Goal: Transaction & Acquisition: Download file/media

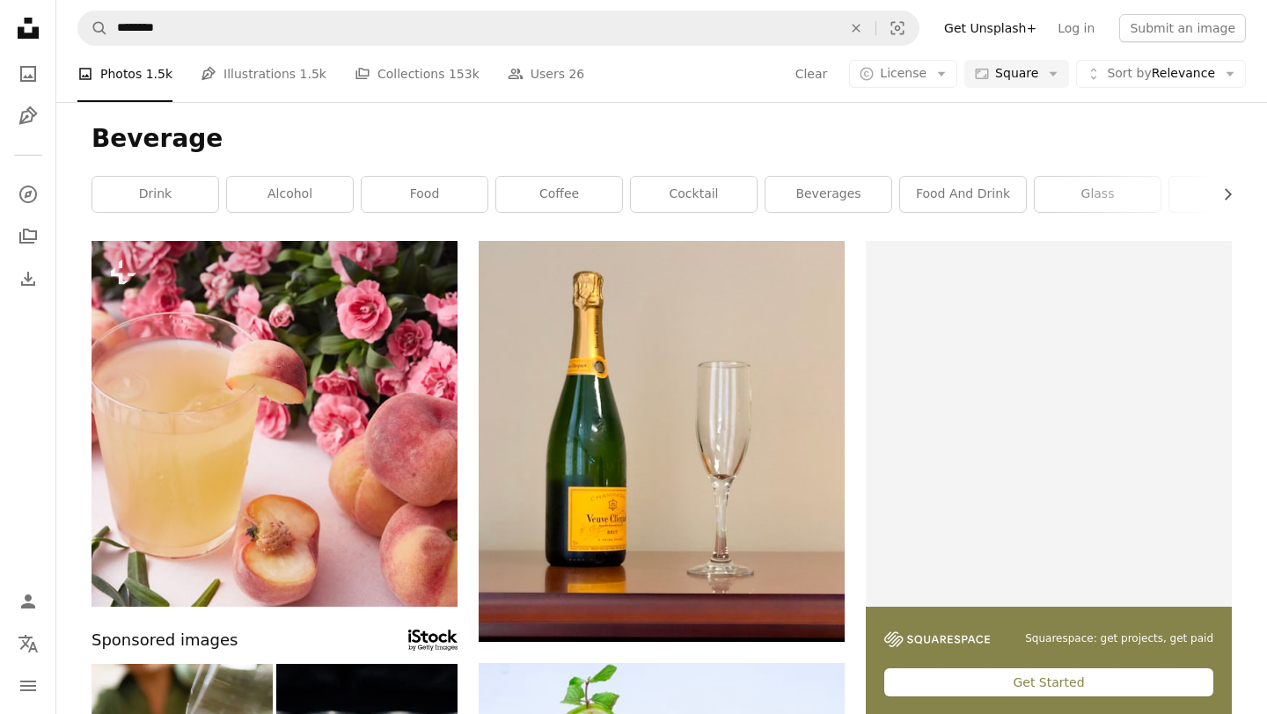
scroll to position [4057, 0]
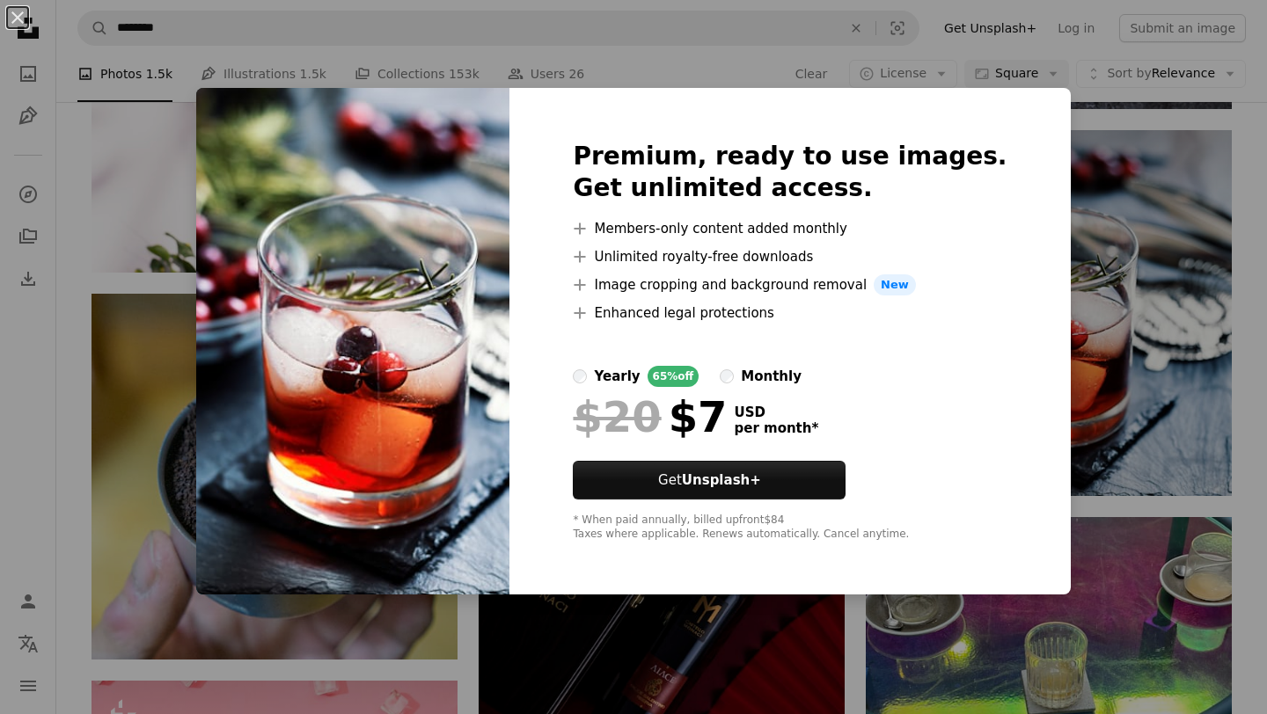
click at [854, 48] on div "An X shape Premium, ready to use images. Get unlimited access. A plus sign Memb…" at bounding box center [633, 357] width 1267 height 714
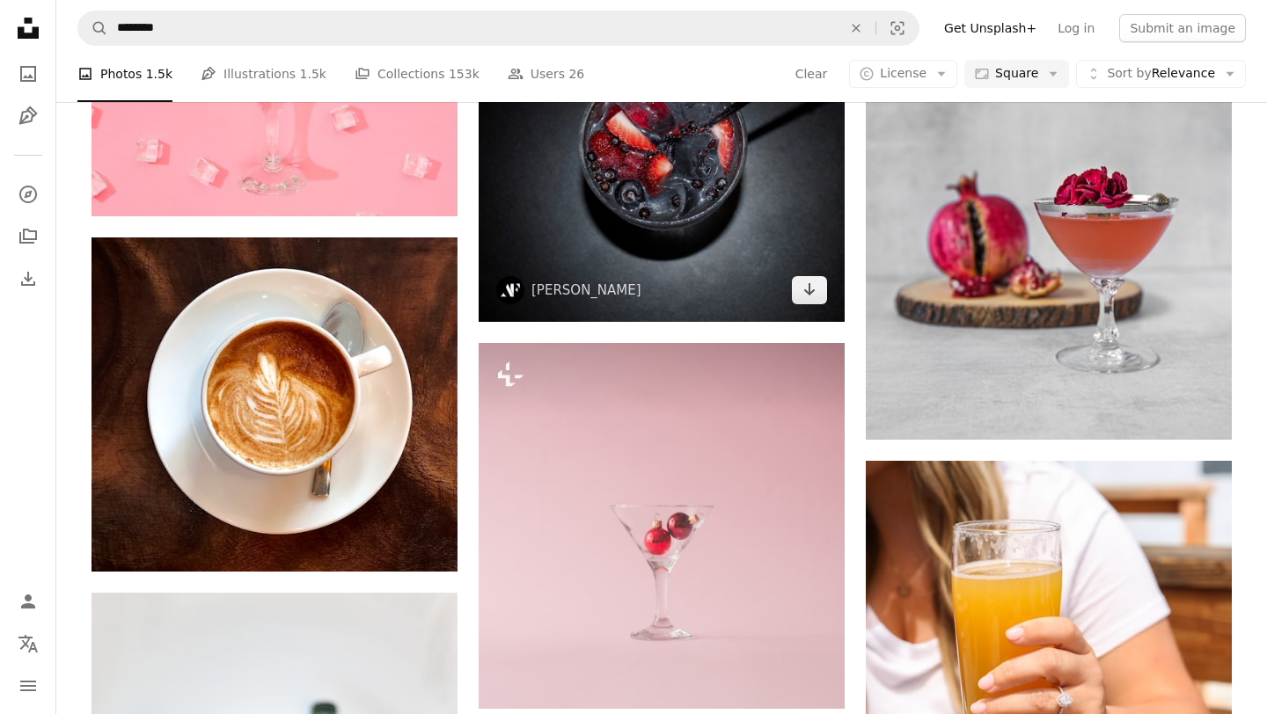
scroll to position [4882, 0]
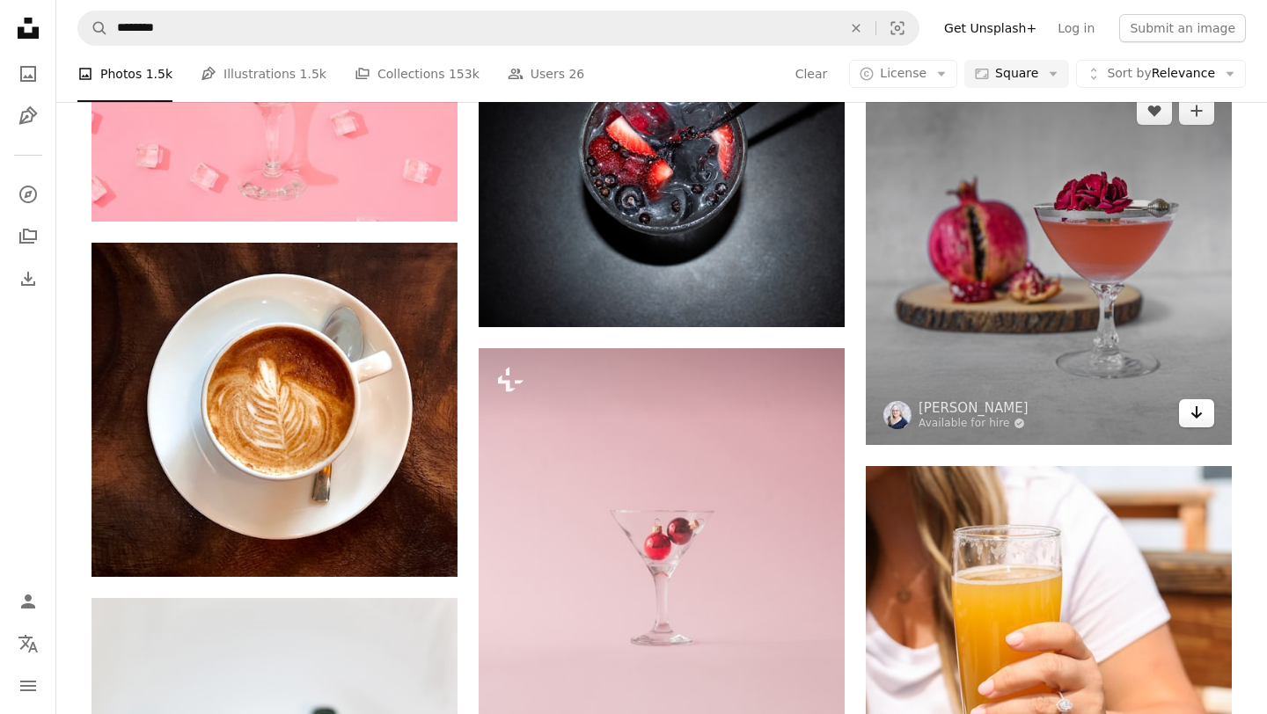
click at [1199, 422] on icon "Arrow pointing down" at bounding box center [1196, 412] width 14 height 21
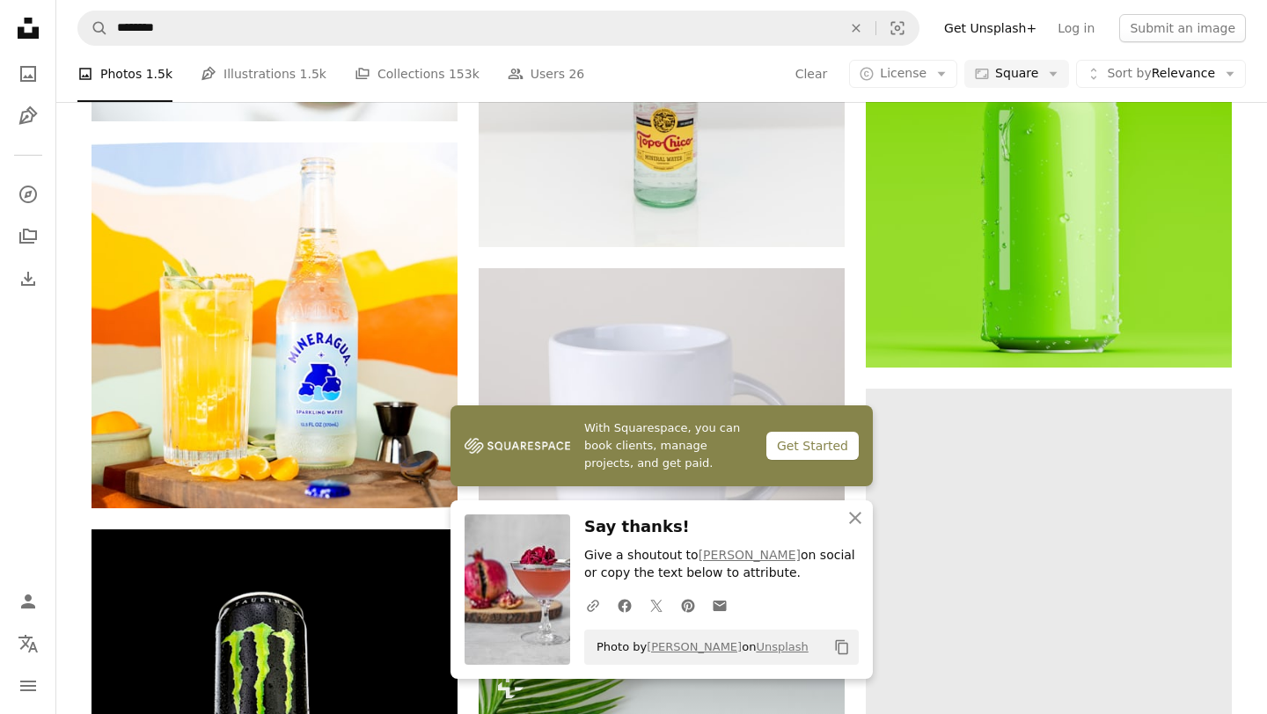
scroll to position [5763, 0]
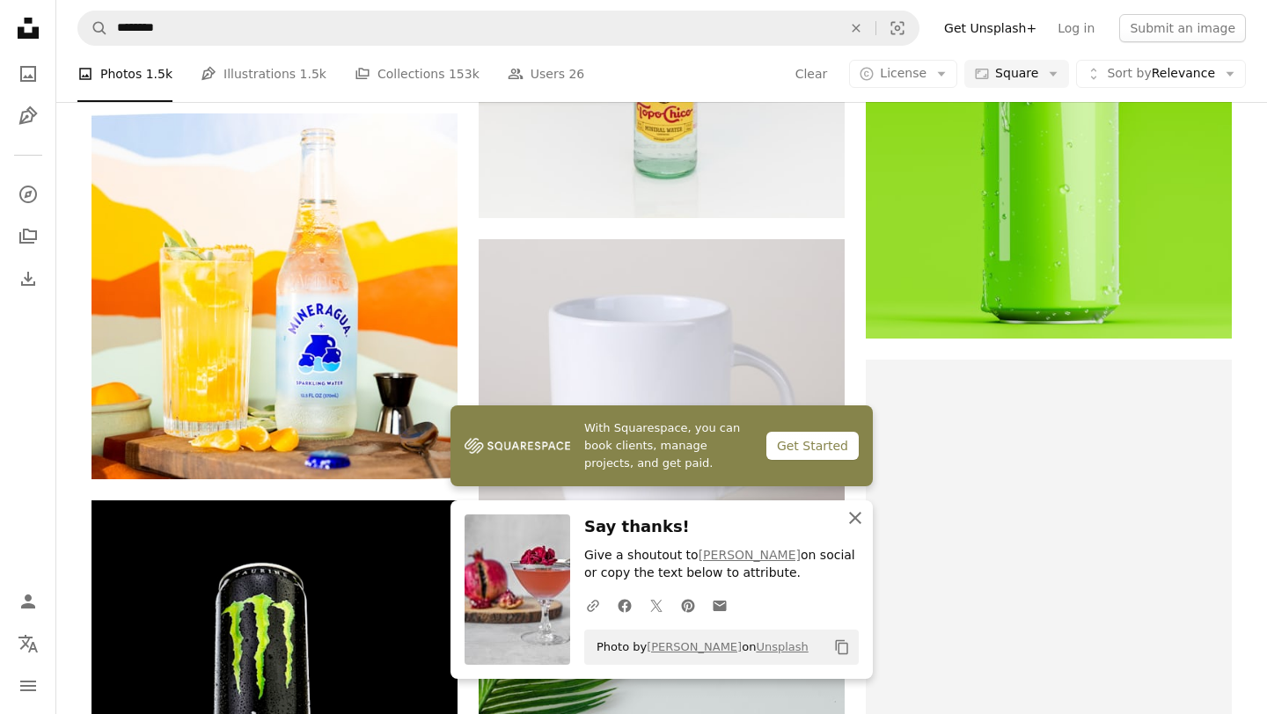
click at [856, 515] on icon "button" at bounding box center [855, 518] width 12 height 12
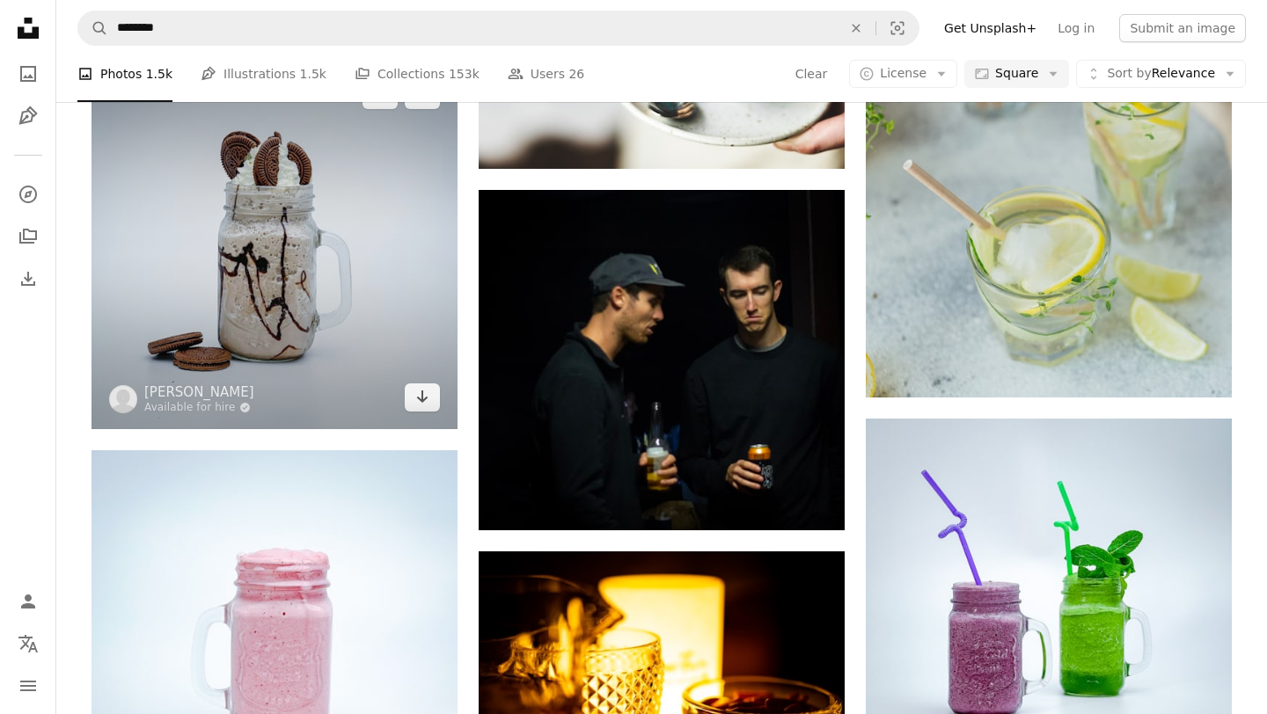
scroll to position [7746, 0]
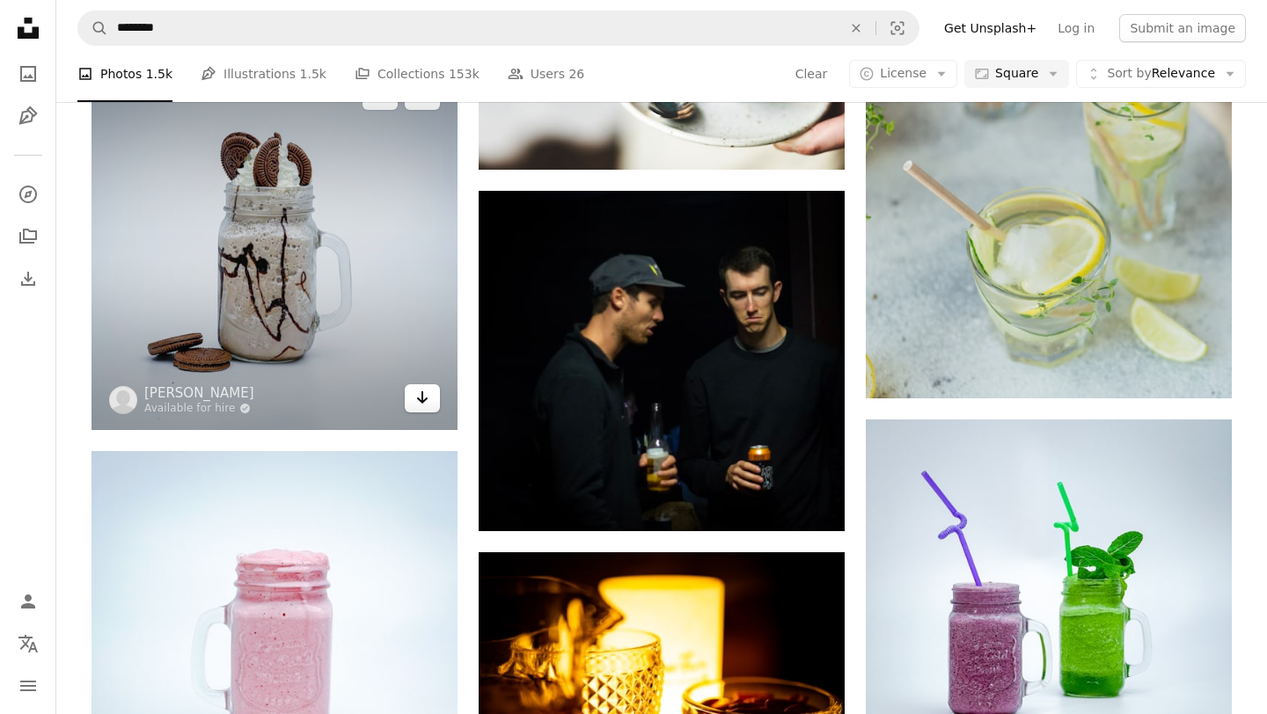
click at [420, 393] on icon "Arrow pointing down" at bounding box center [422, 397] width 14 height 21
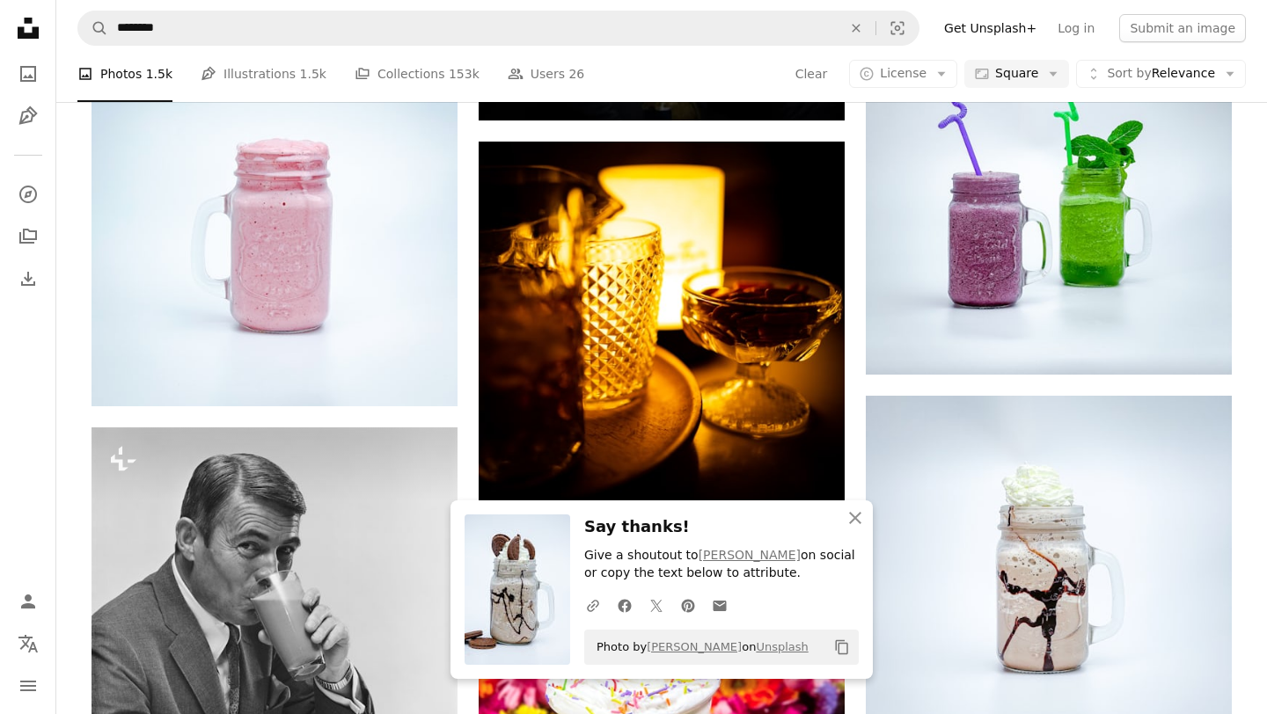
scroll to position [8172, 0]
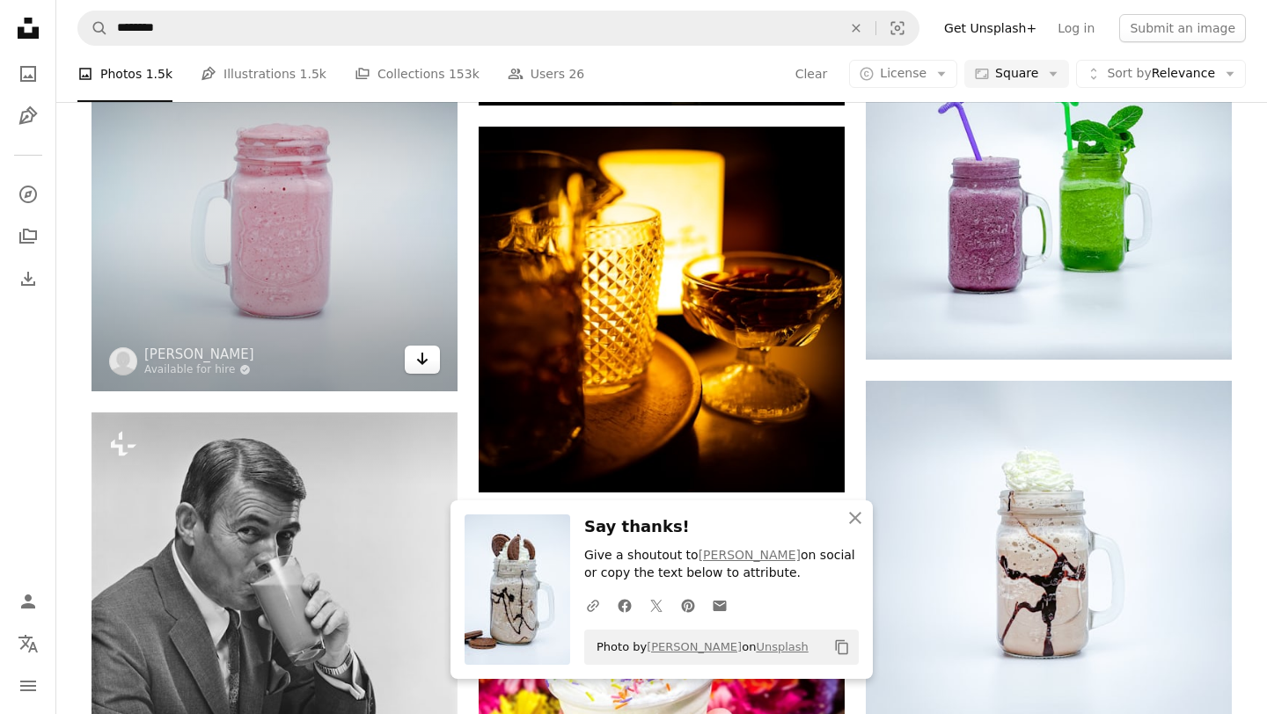
click at [431, 357] on link "Arrow pointing down" at bounding box center [422, 360] width 35 height 28
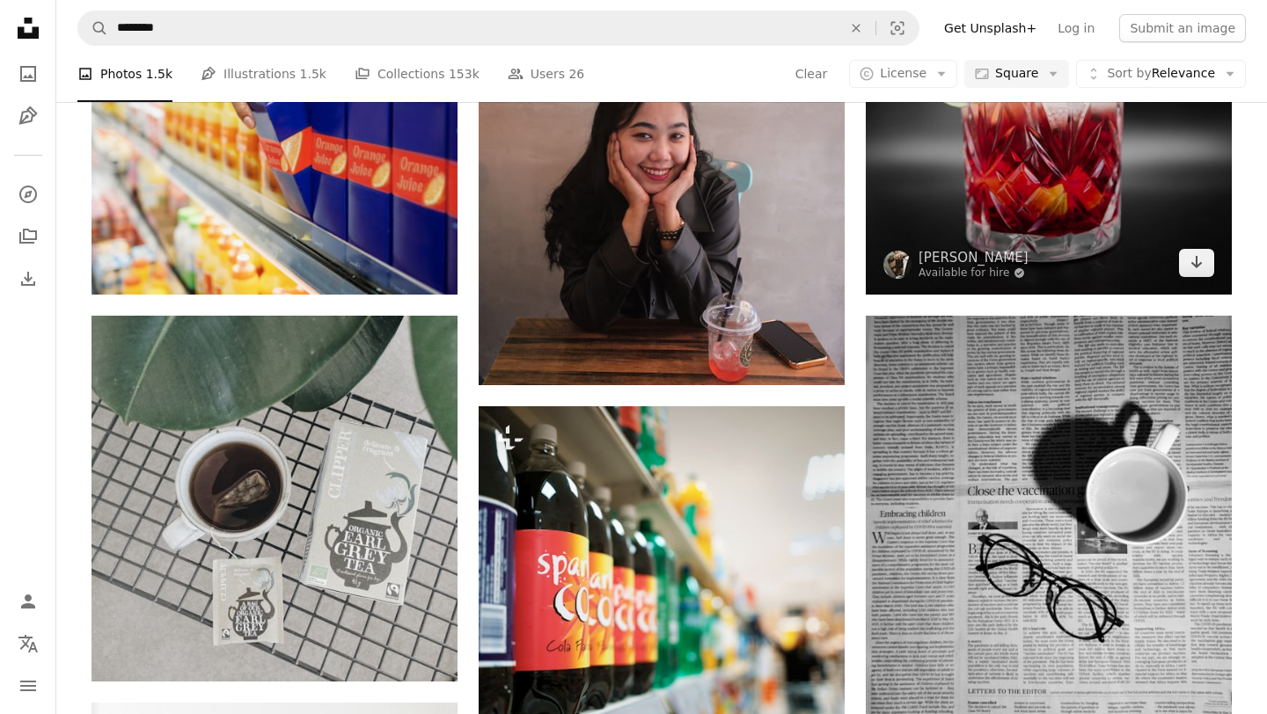
scroll to position [10510, 0]
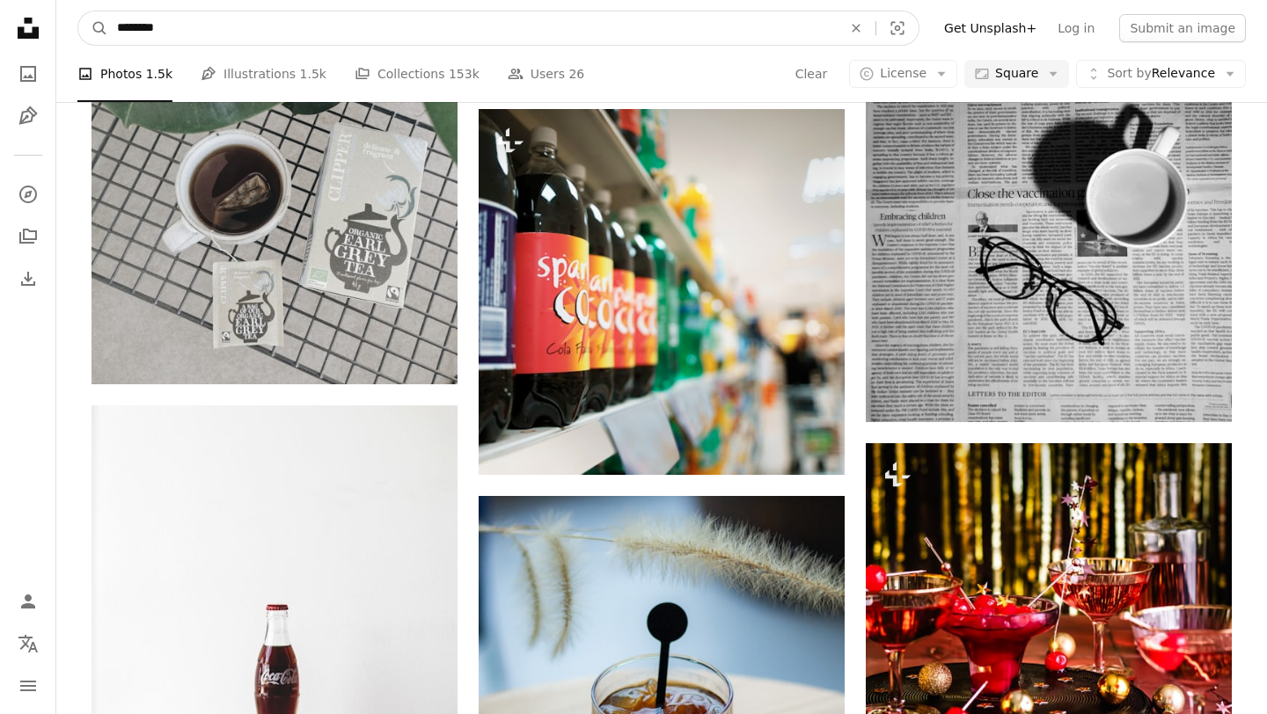
click at [169, 29] on input "********" at bounding box center [472, 27] width 728 height 33
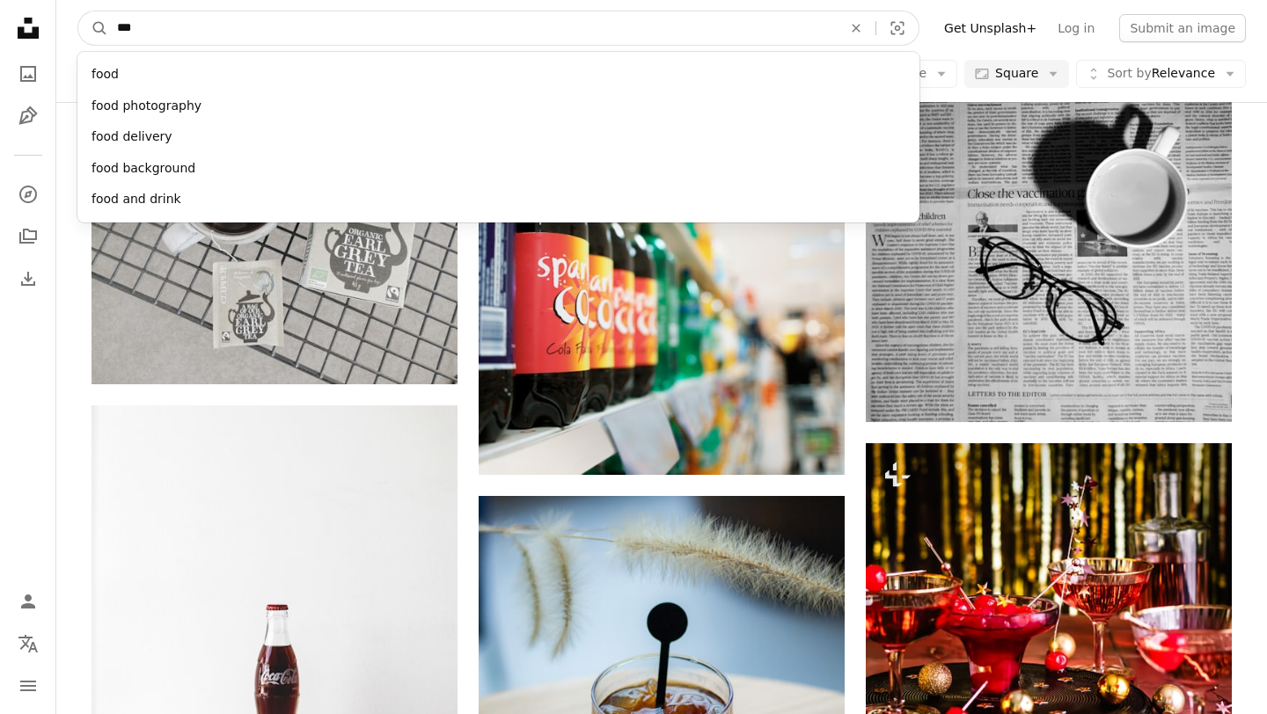
type input "****"
click button "A magnifying glass" at bounding box center [93, 27] width 30 height 33
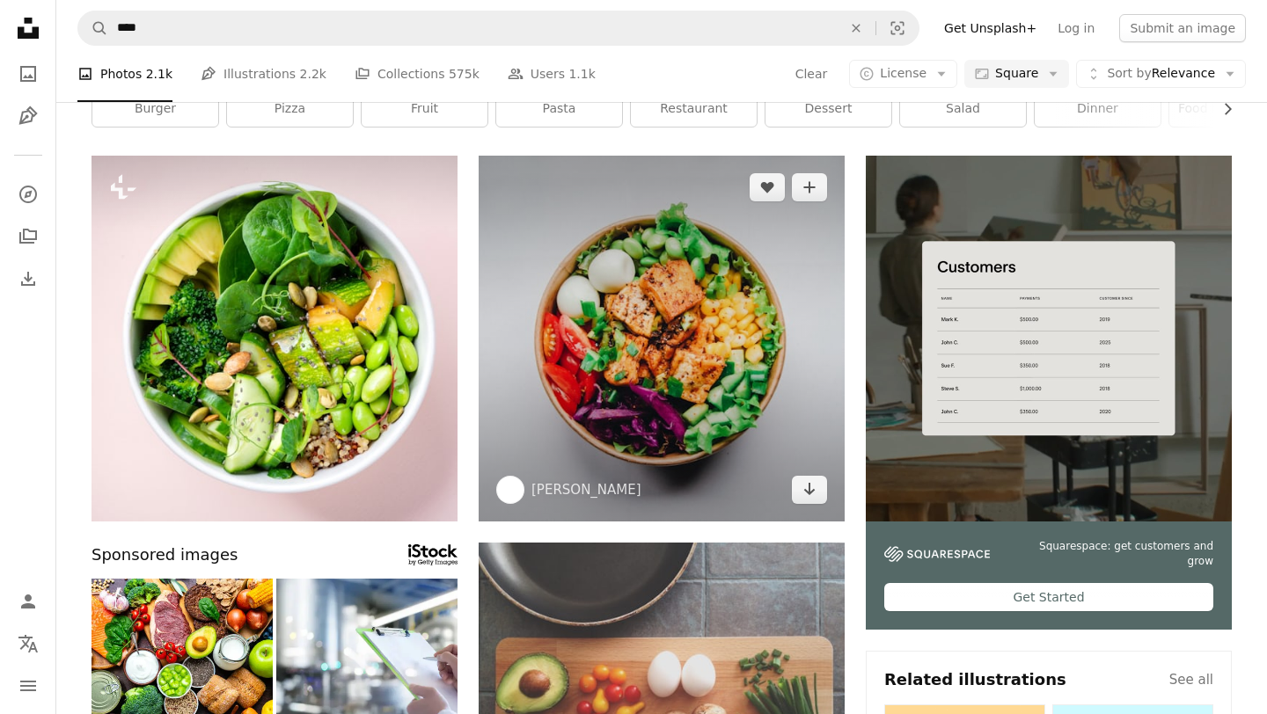
scroll to position [102, 0]
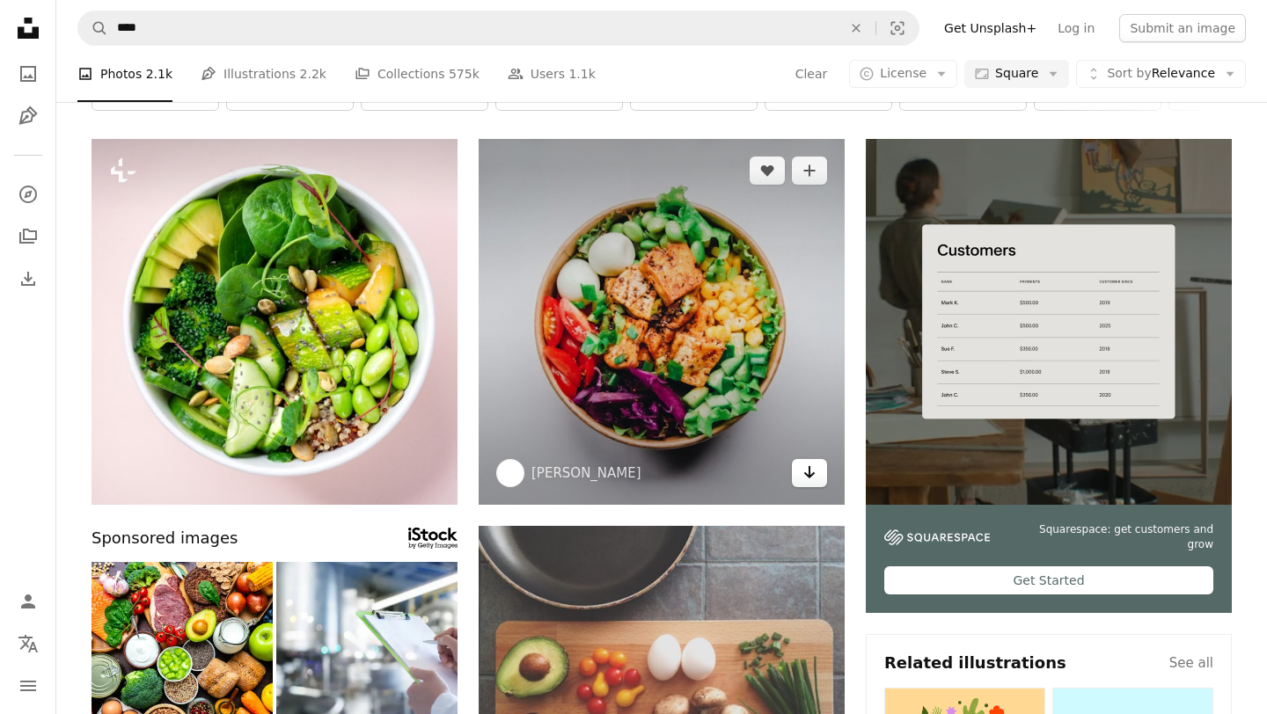
click at [801, 480] on link "Arrow pointing down" at bounding box center [809, 473] width 35 height 28
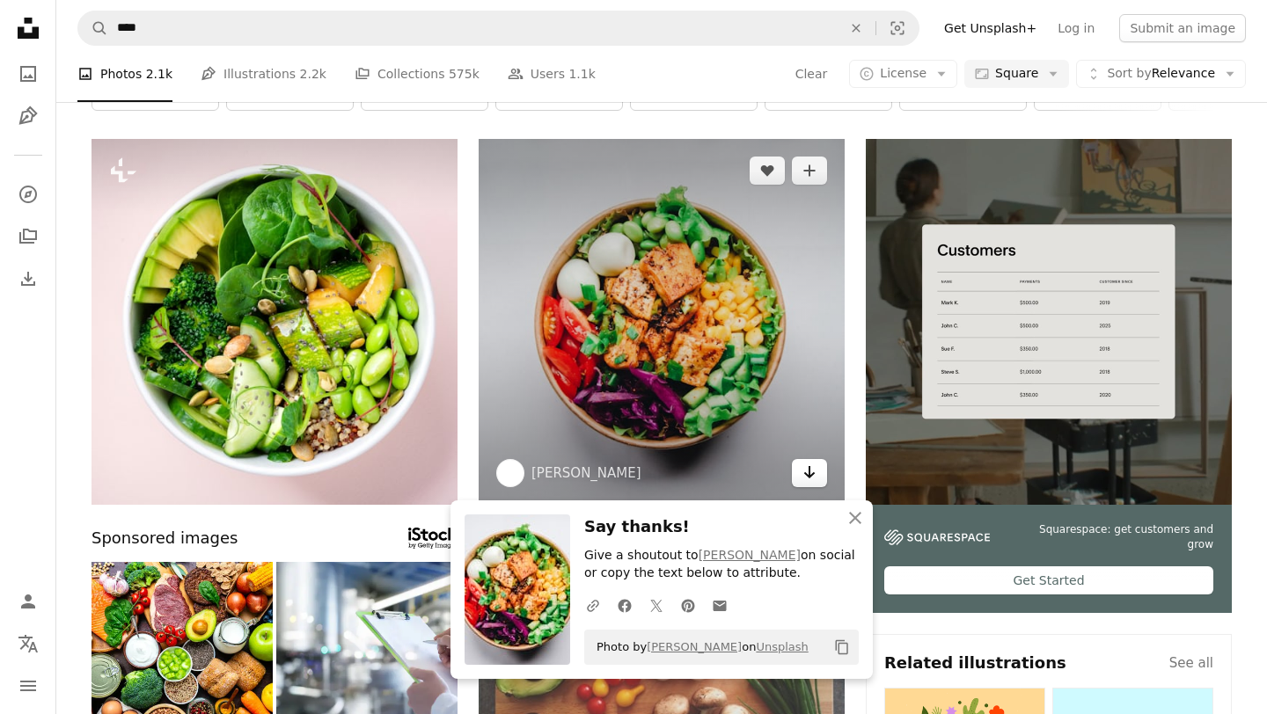
scroll to position [162, 0]
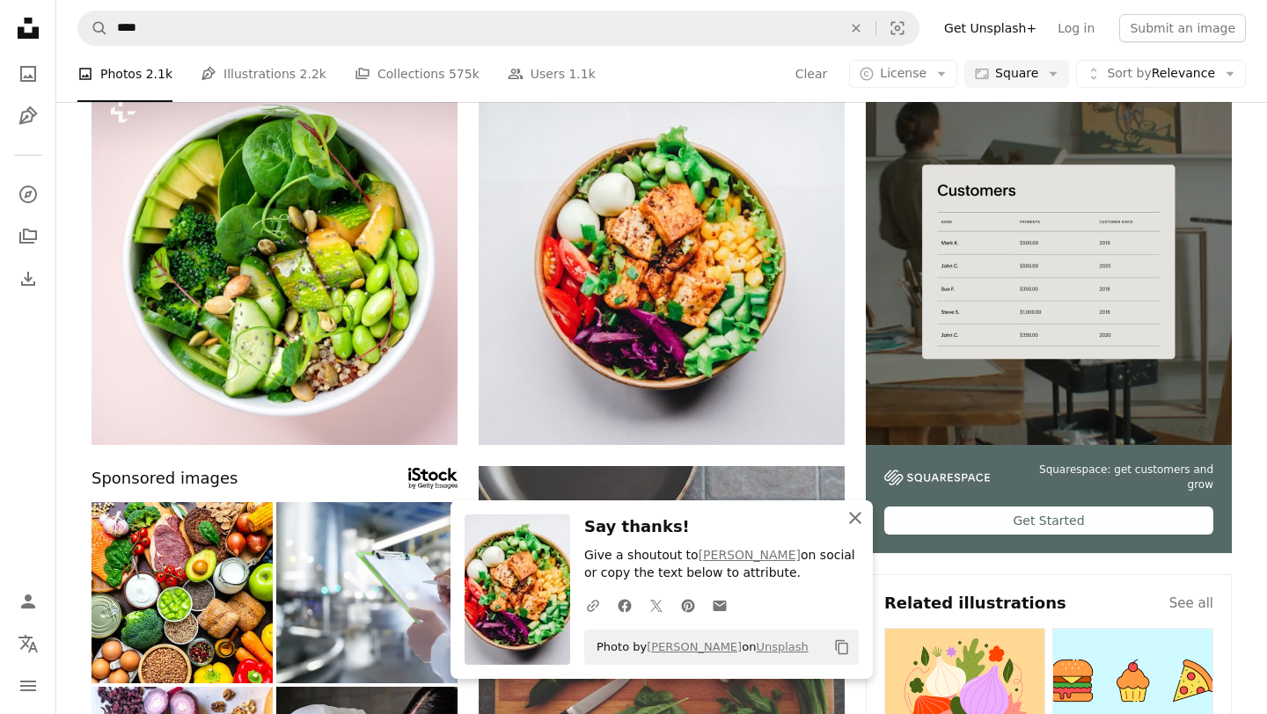
click at [862, 514] on icon "An X shape" at bounding box center [854, 518] width 21 height 21
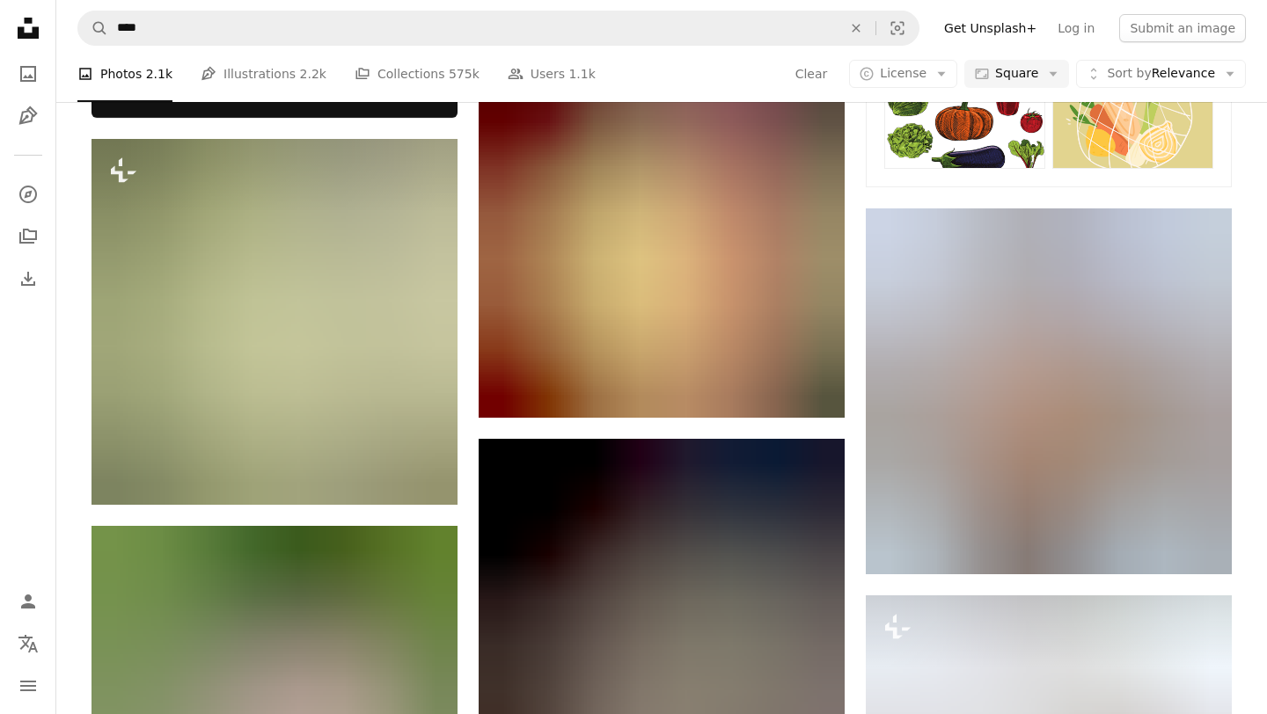
scroll to position [1004, 0]
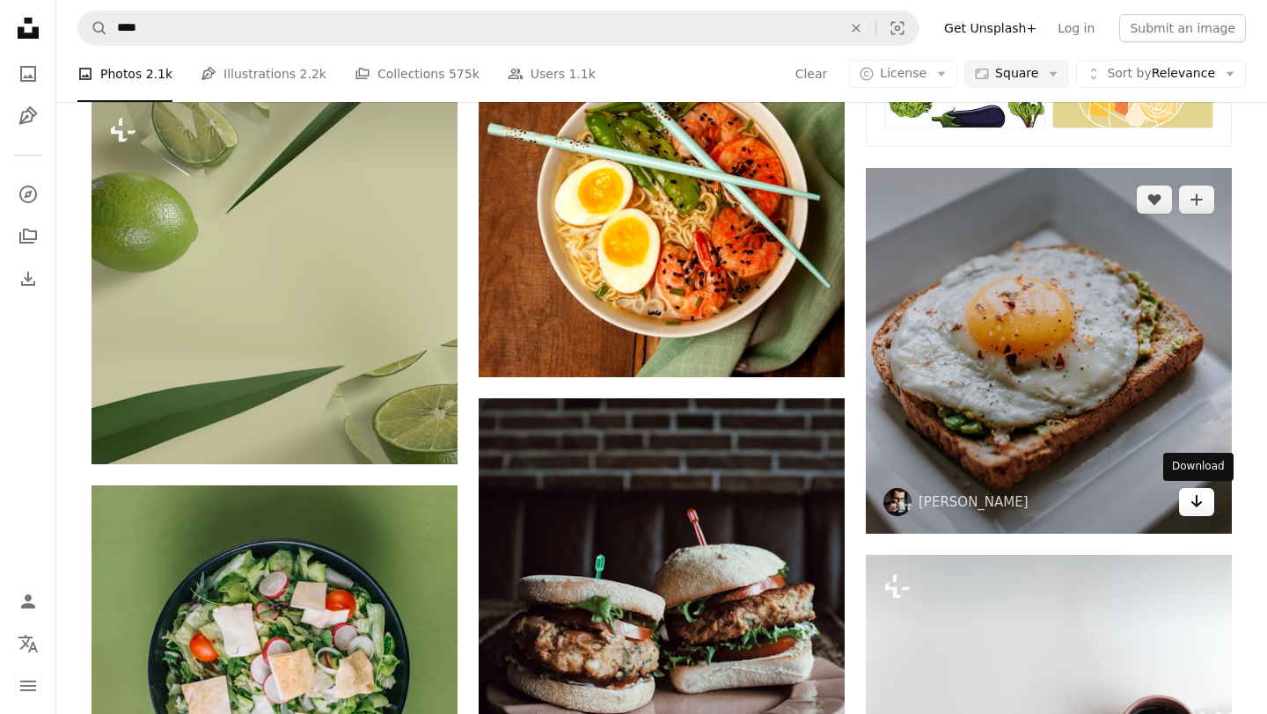
click at [1209, 507] on link "Arrow pointing down" at bounding box center [1196, 502] width 35 height 28
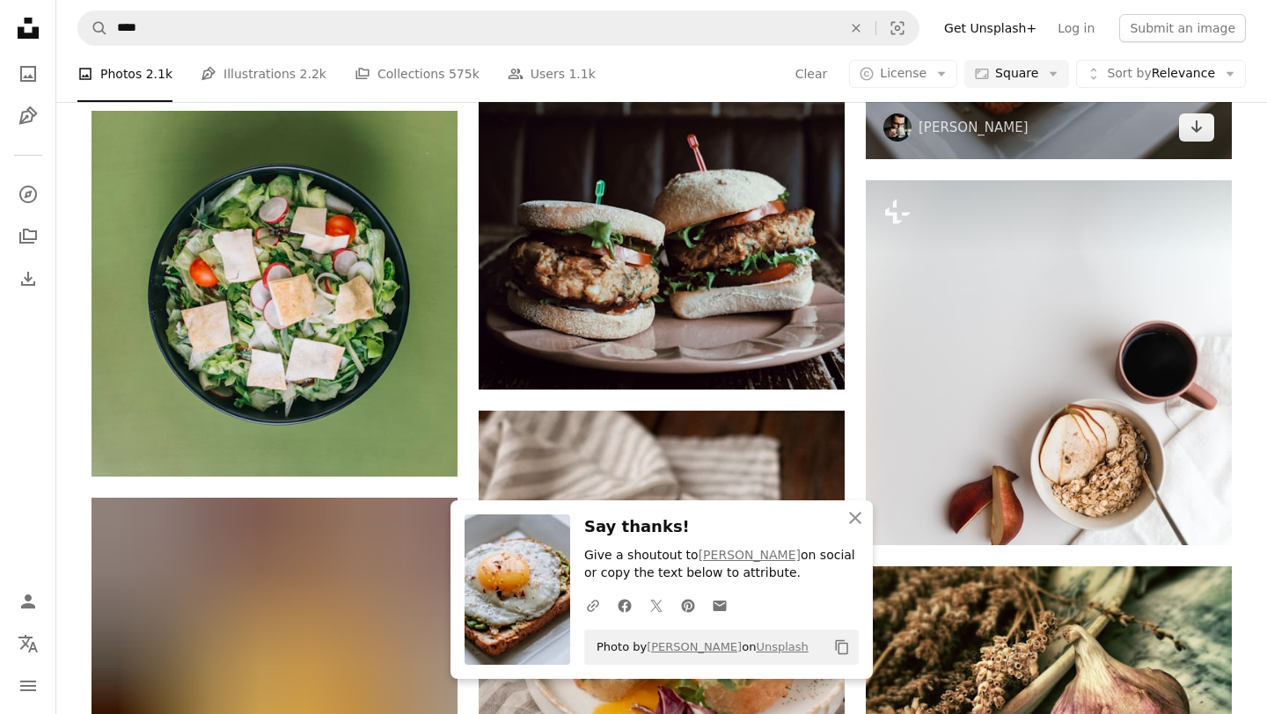
scroll to position [1382, 0]
